Goal: Download file/media

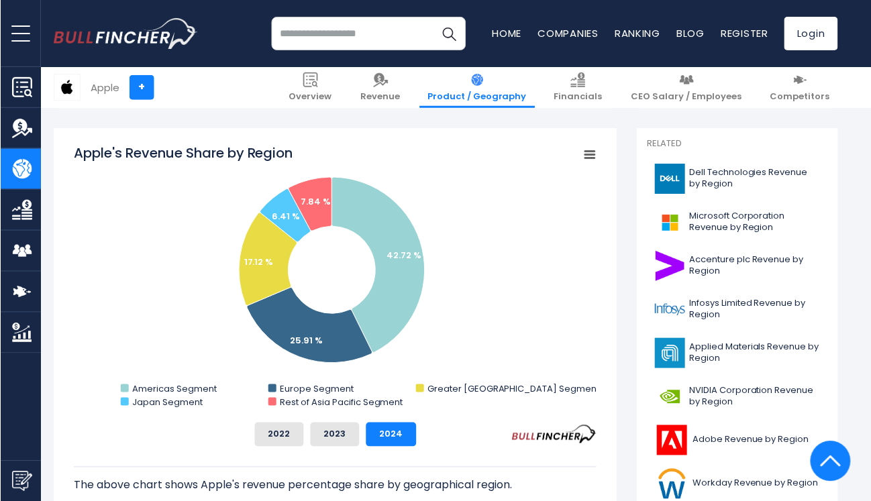
scroll to position [329, 0]
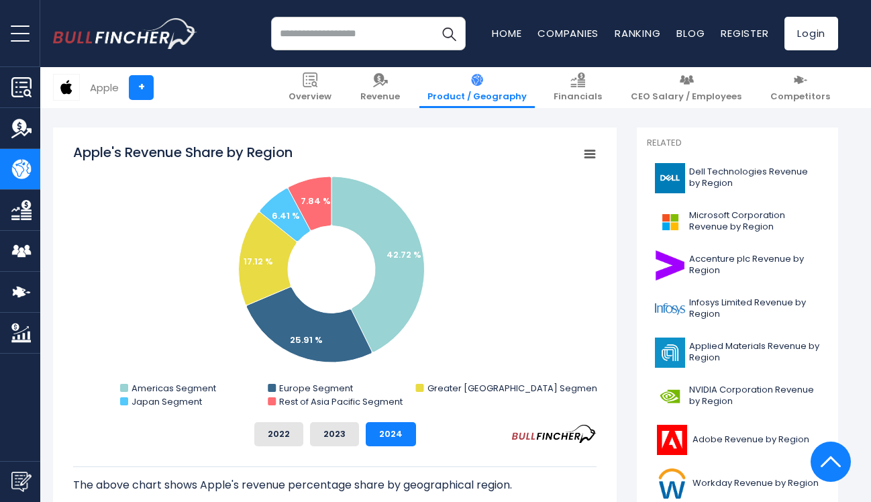
click at [592, 153] on icon "Apple's Revenue Share by Region" at bounding box center [589, 154] width 9 height 7
click at [559, 253] on li "Download JPEG Image" at bounding box center [544, 256] width 98 height 19
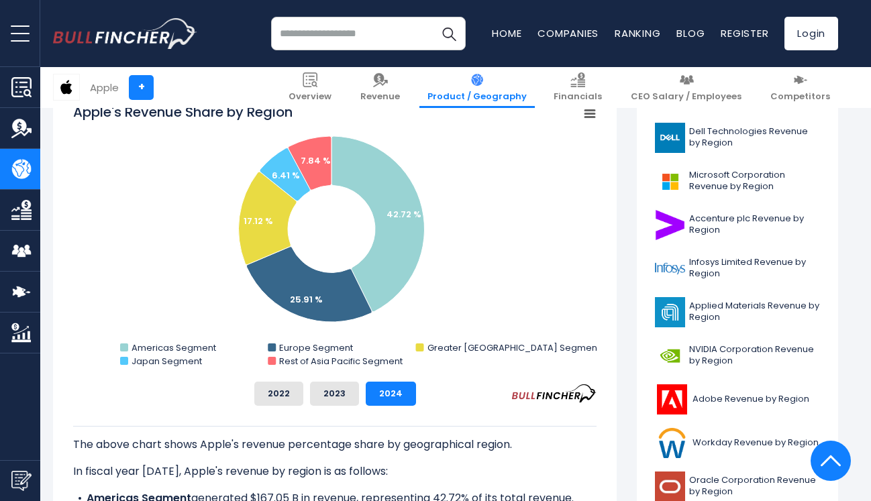
scroll to position [371, 0]
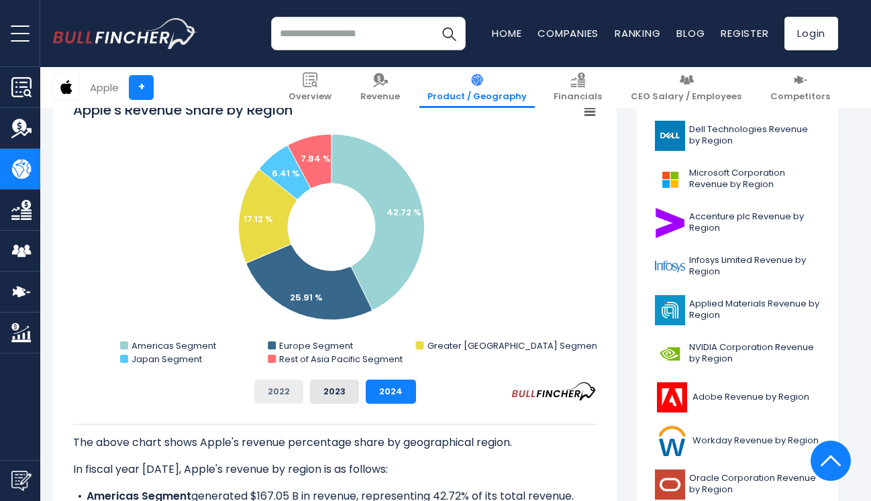
click at [275, 388] on button "2022" at bounding box center [278, 392] width 49 height 24
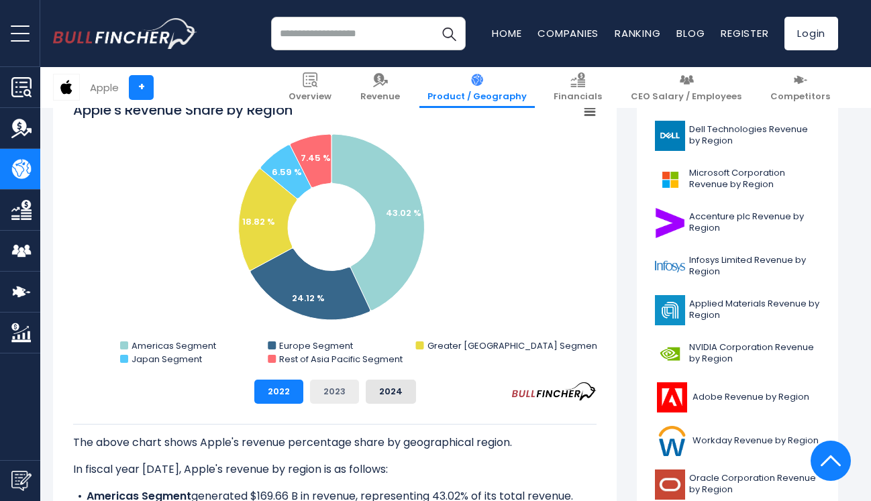
click at [328, 394] on button "2023" at bounding box center [334, 392] width 49 height 24
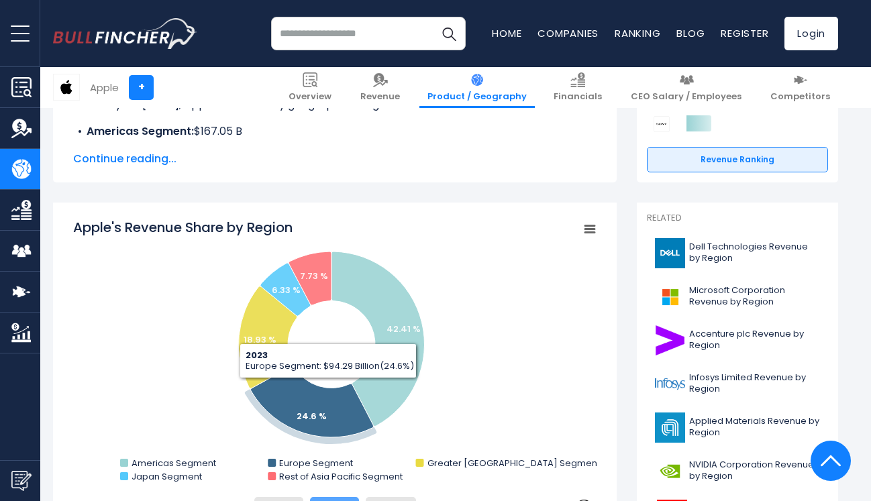
scroll to position [247, 0]
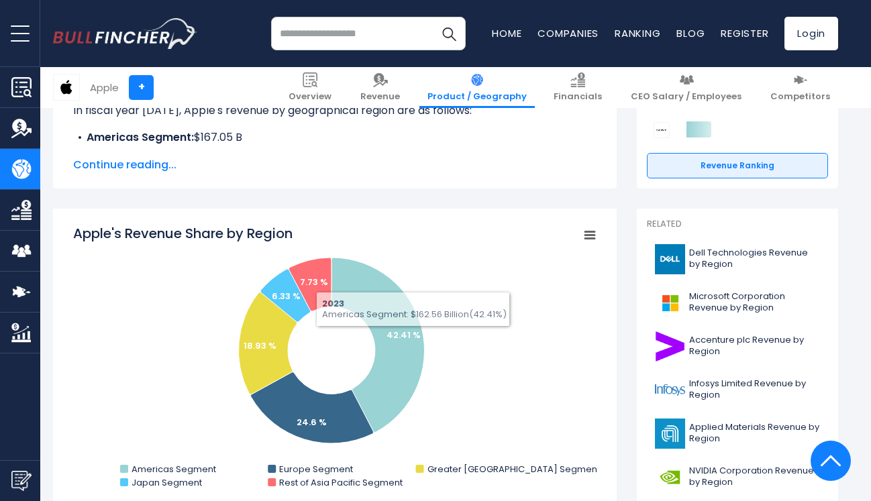
click at [591, 234] on icon "Apple's Revenue Share by Region" at bounding box center [589, 235] width 9 height 7
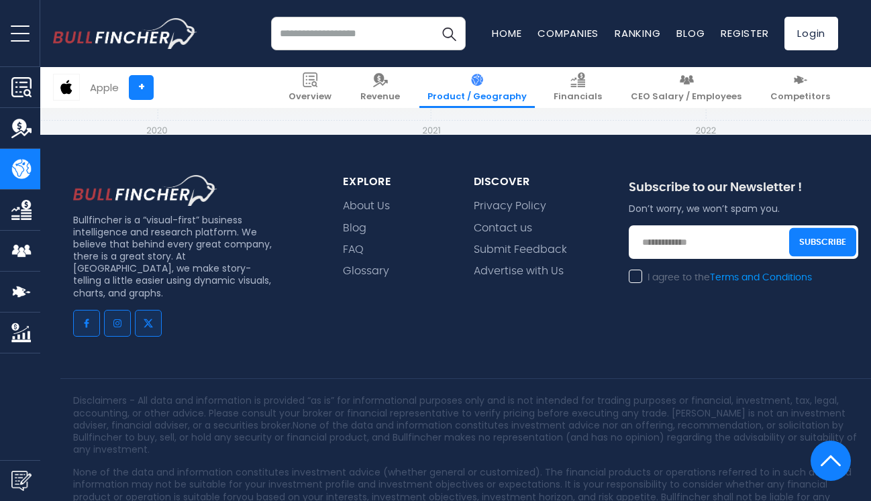
scroll to position [3225, 0]
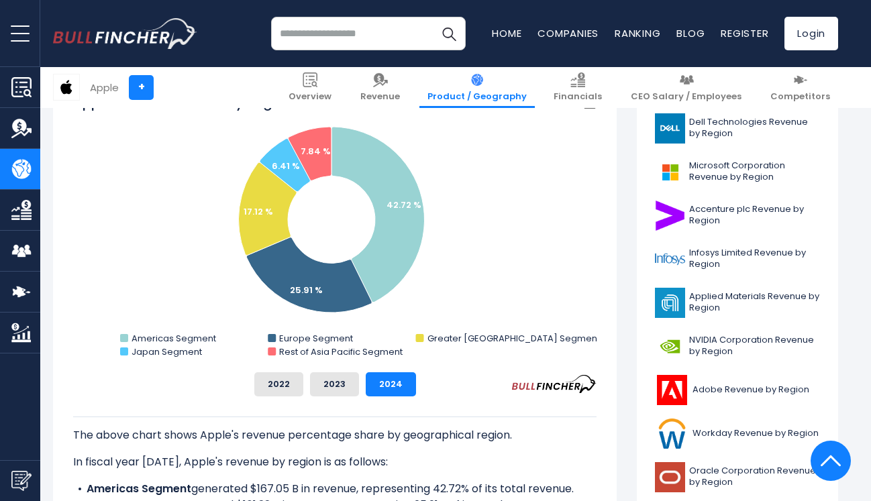
scroll to position [374, 0]
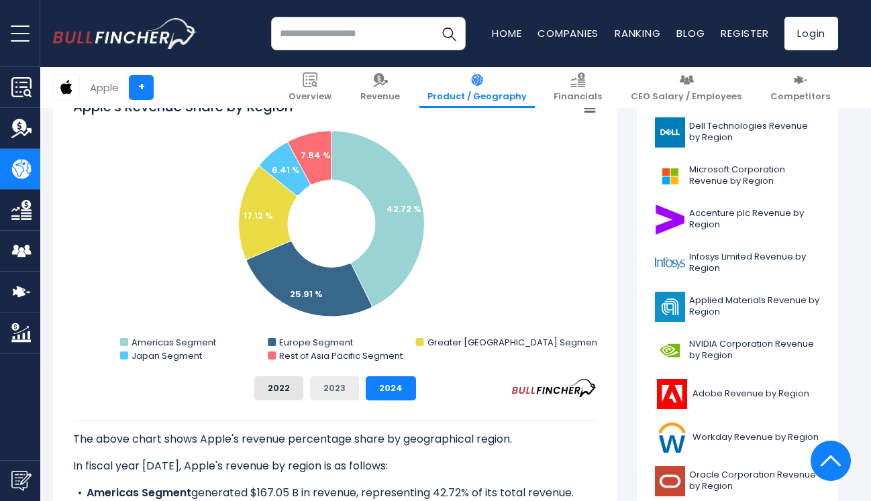
click at [347, 382] on button "2023" at bounding box center [334, 388] width 49 height 24
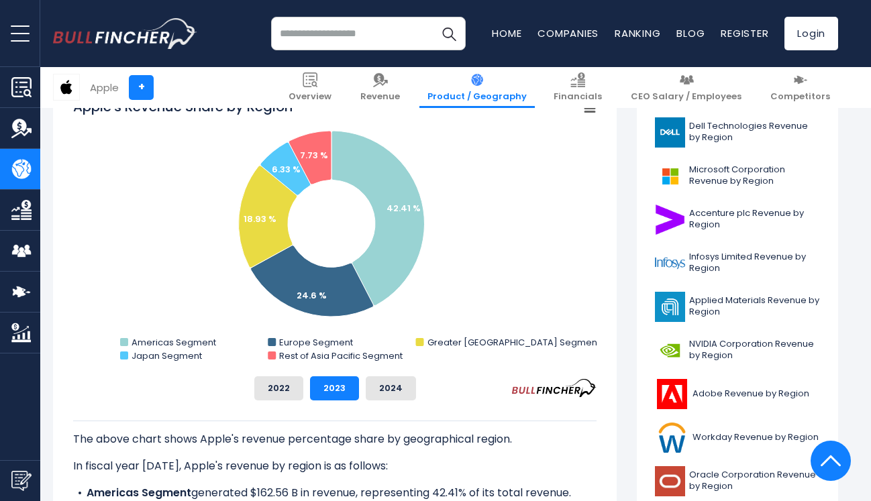
click at [402, 401] on div "The above chart shows Apple's revenue percentage share by geographical region. …" at bounding box center [334, 458] width 523 height 117
click at [394, 388] on button "2024" at bounding box center [391, 388] width 50 height 24
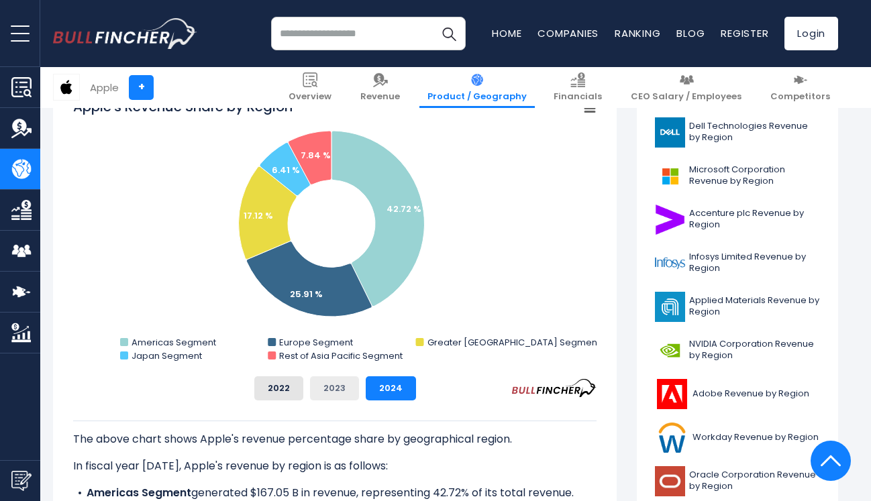
click at [322, 394] on button "2023" at bounding box center [334, 388] width 49 height 24
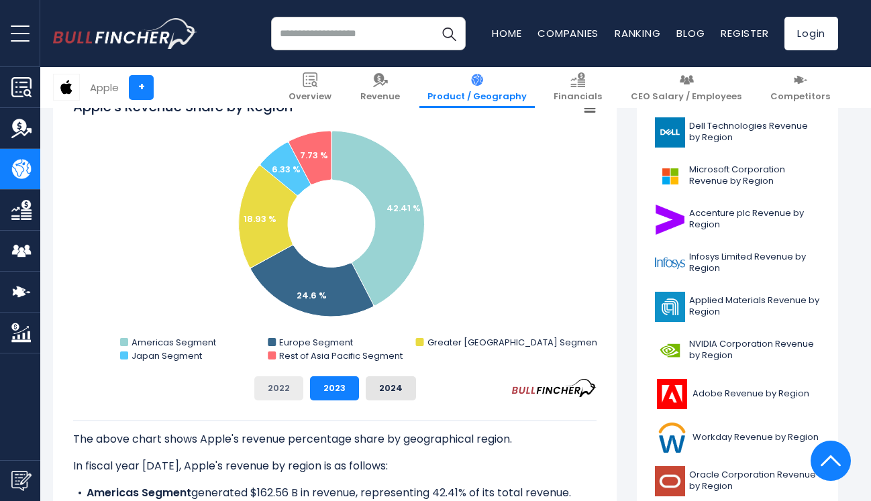
click at [282, 388] on button "2022" at bounding box center [278, 388] width 49 height 24
click at [322, 385] on button "2023" at bounding box center [334, 388] width 49 height 24
click at [376, 389] on button "2024" at bounding box center [391, 388] width 50 height 24
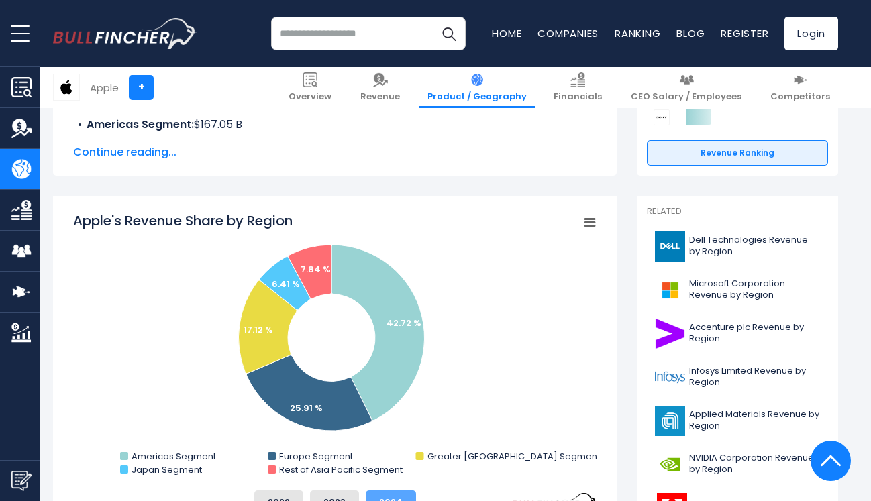
scroll to position [190, 0]
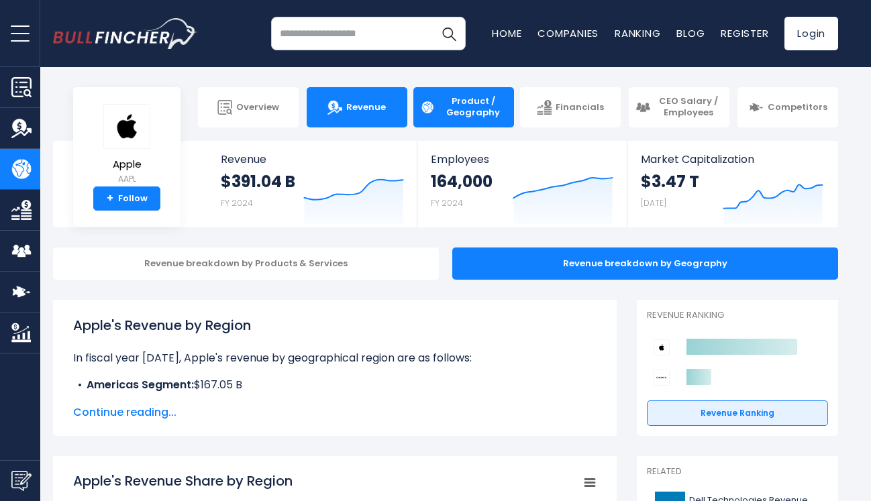
click at [363, 99] on link "Revenue" at bounding box center [357, 107] width 101 height 40
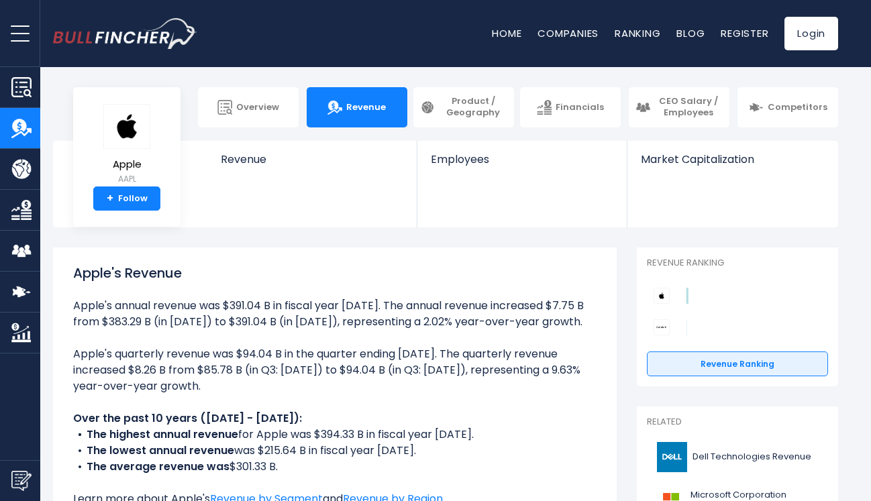
click at [136, 145] on img at bounding box center [126, 126] width 47 height 45
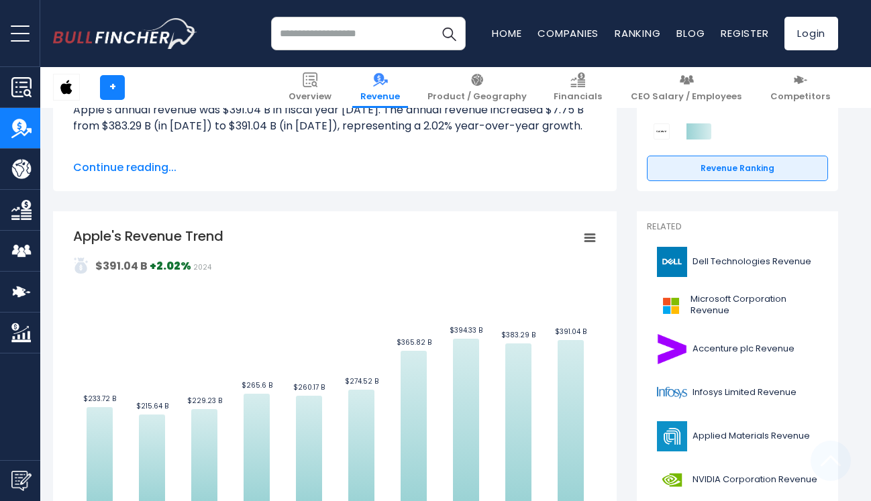
scroll to position [704, 0]
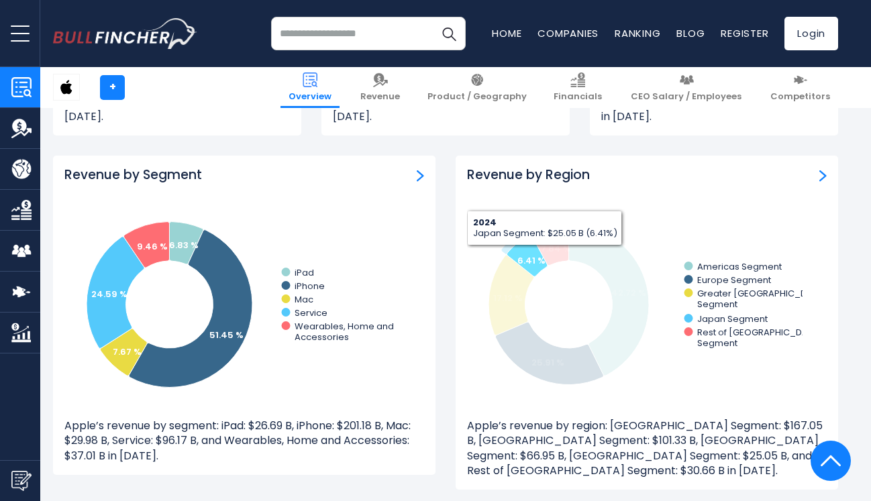
scroll to position [1209, 0]
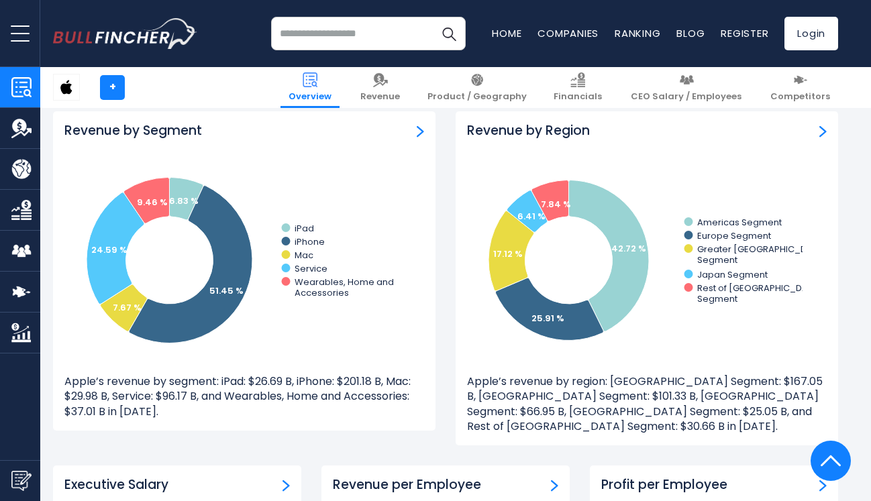
click at [535, 135] on h3 "Revenue by Region" at bounding box center [528, 131] width 123 height 17
click at [820, 128] on img "Revenue by Region" at bounding box center [822, 131] width 7 height 12
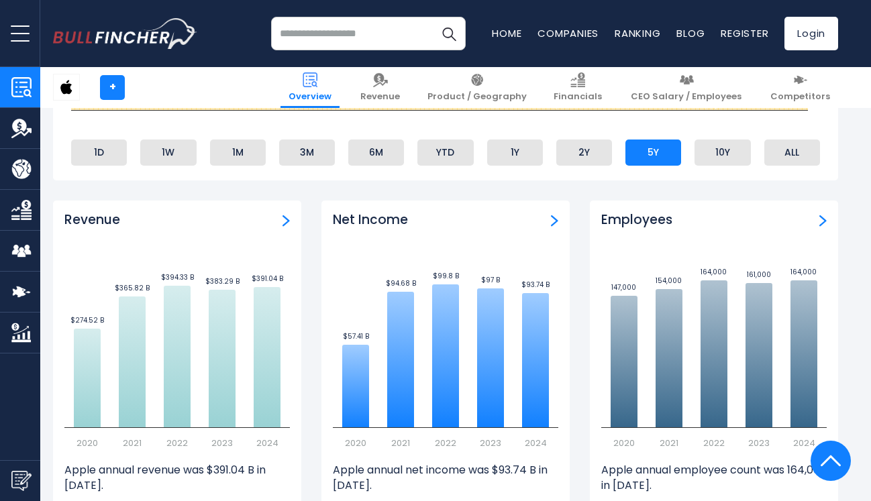
scroll to position [716, 0]
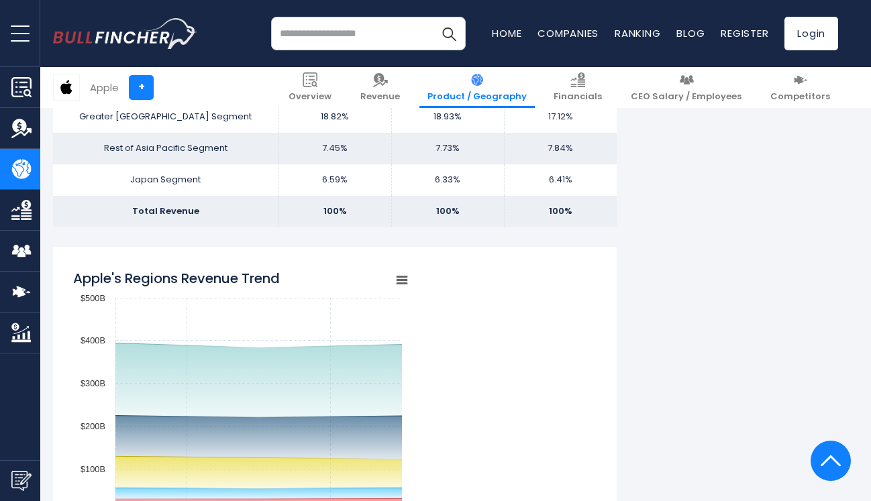
scroll to position [1064, 0]
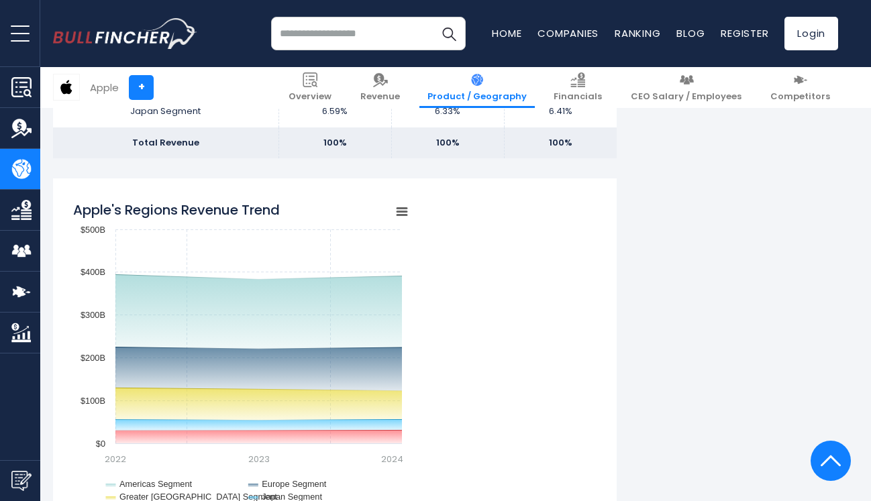
click at [403, 212] on icon "Apple's Regions Revenue Trend" at bounding box center [401, 212] width 9 height 7
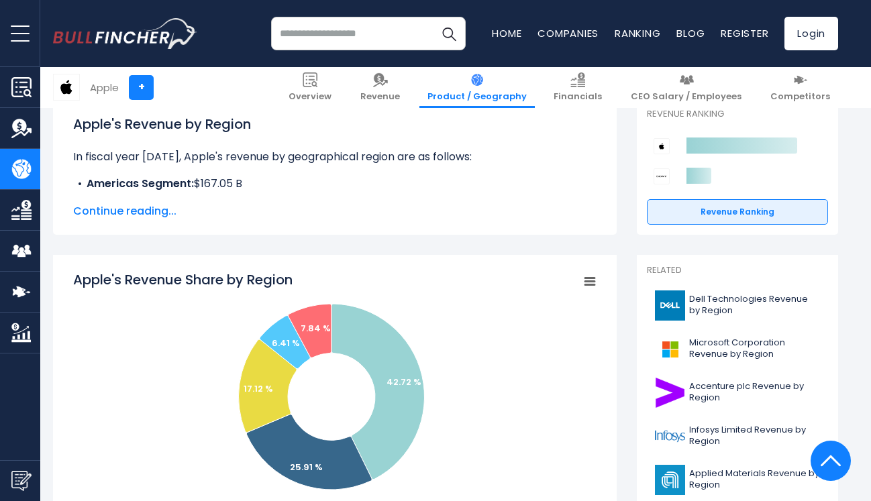
scroll to position [0, 0]
